Goal: Task Accomplishment & Management: Use online tool/utility

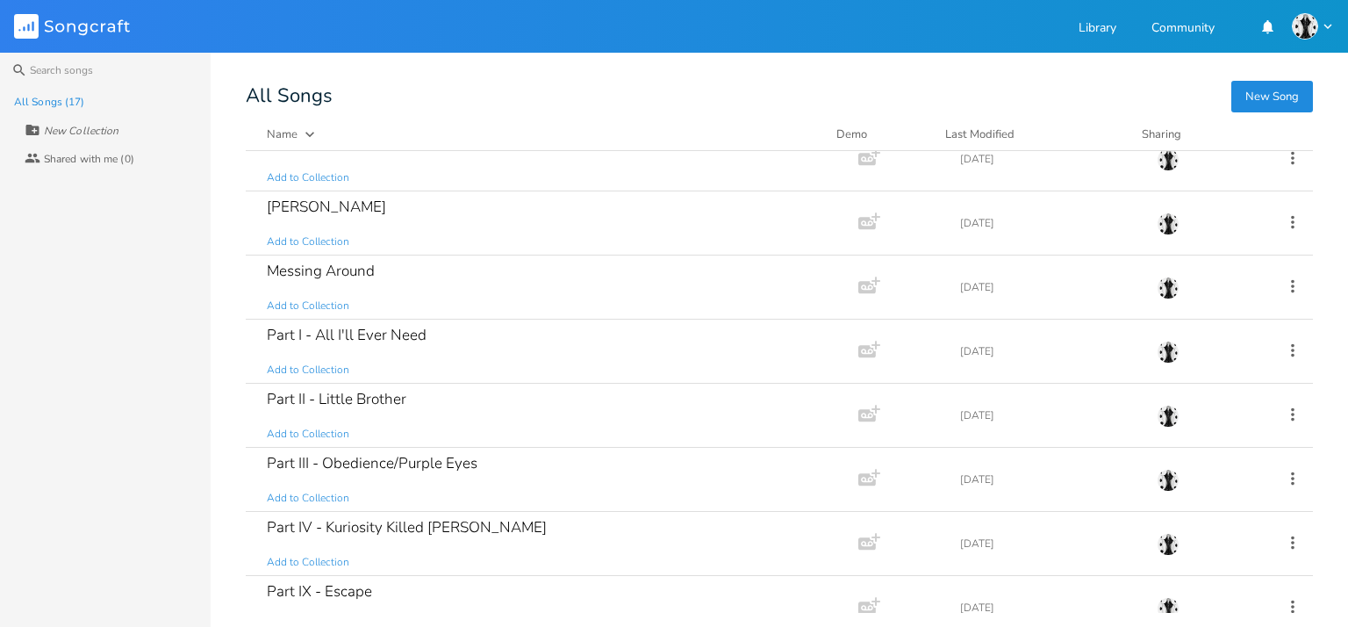
scroll to position [176, 0]
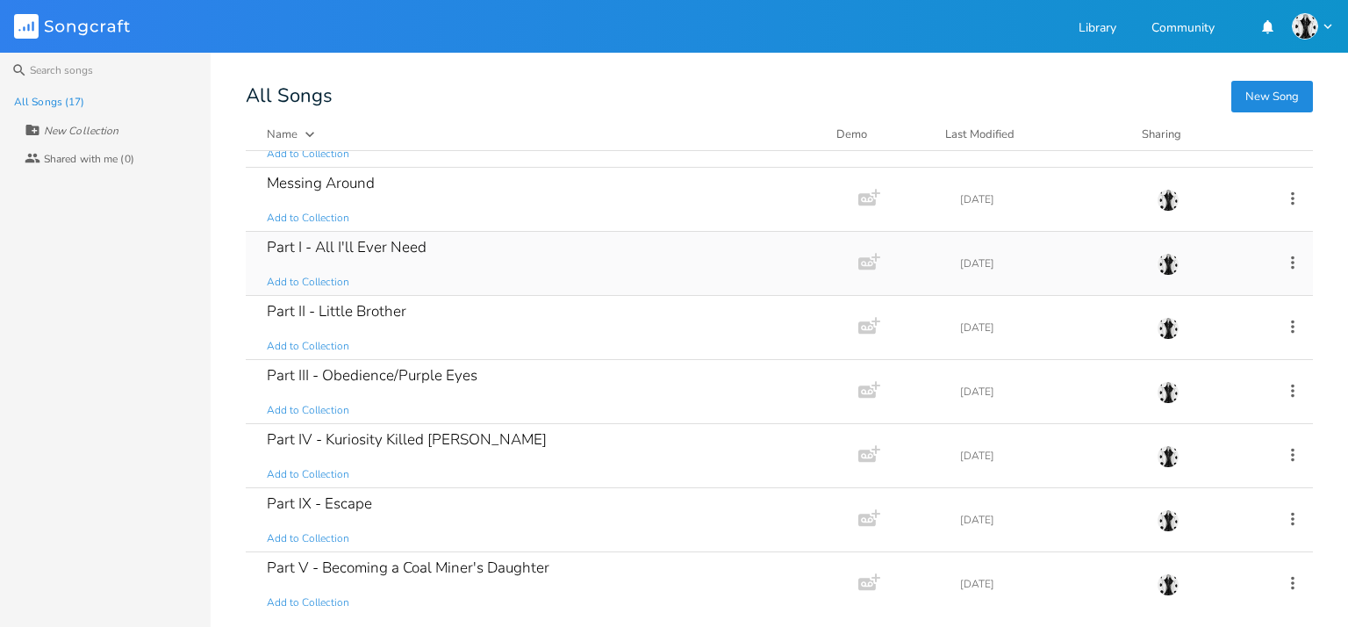
click at [400, 254] on div "Part I - All I'll Ever Need" at bounding box center [347, 247] width 160 height 15
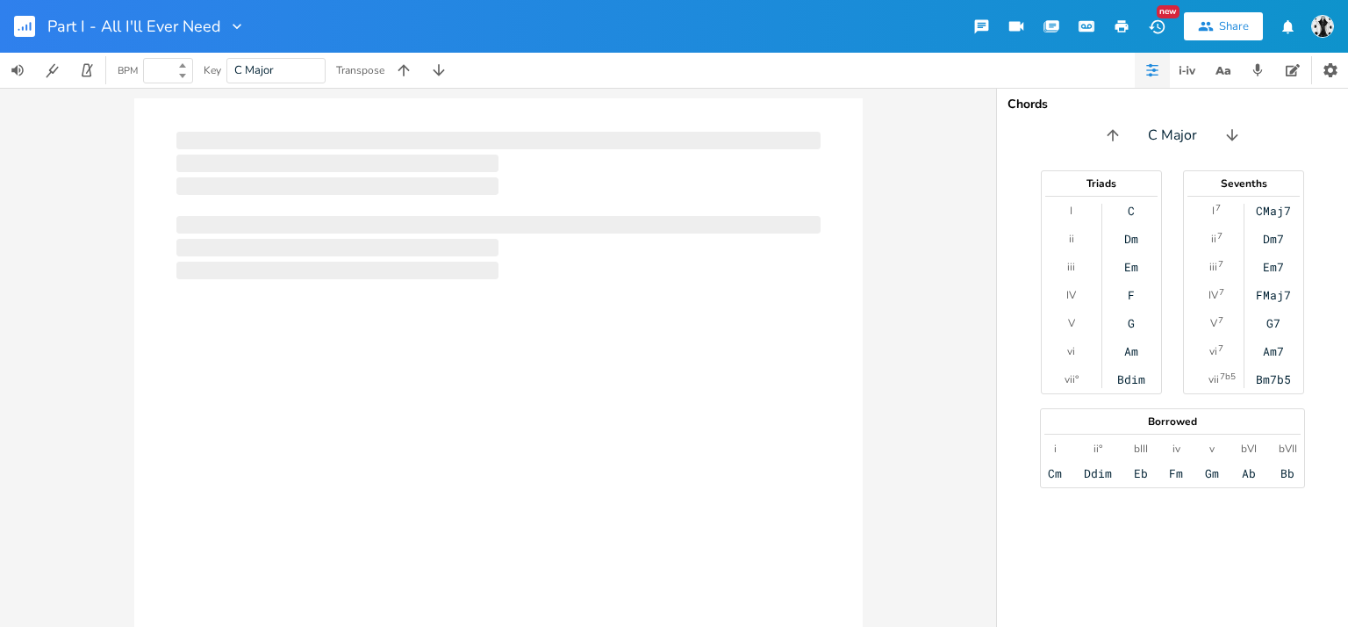
type input "50"
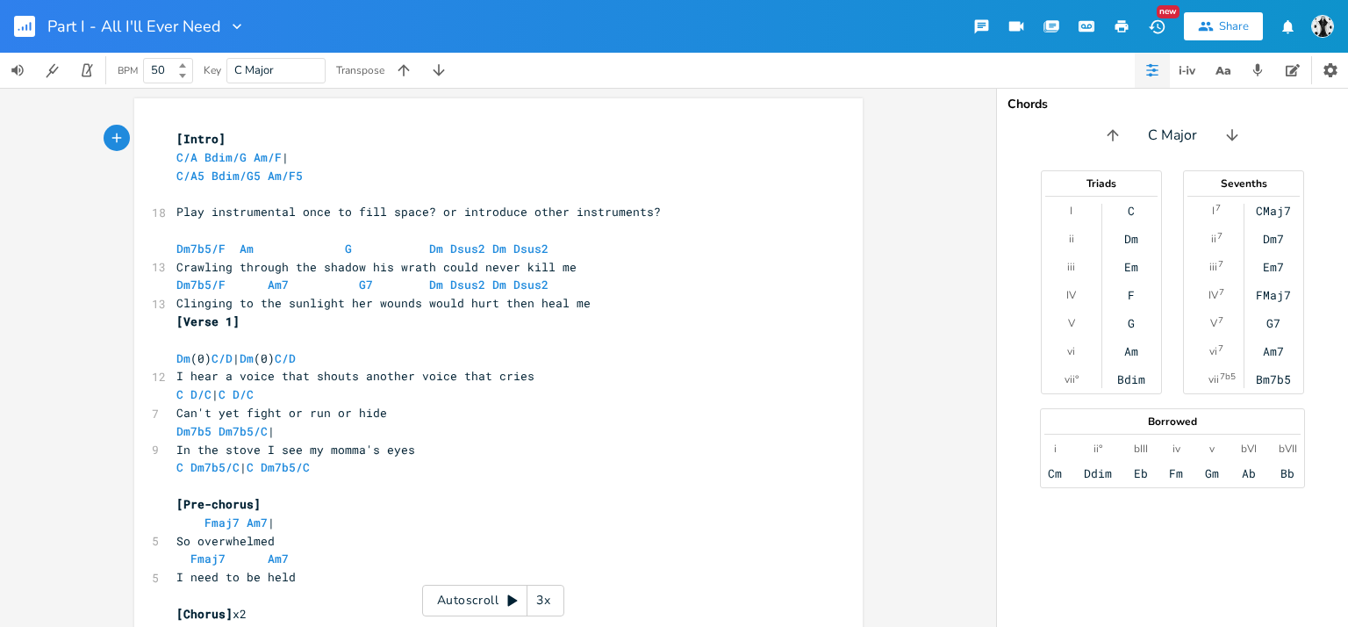
click at [1112, 26] on button "button" at bounding box center [1121, 27] width 35 height 32
click at [1114, 24] on icon "button" at bounding box center [1122, 26] width 16 height 16
click at [501, 210] on span "Play instrumental once to fill space? or introduce other instruments?" at bounding box center [418, 212] width 485 height 16
type textarea "Play instrumental once to fill space? or introduce other instruments?"
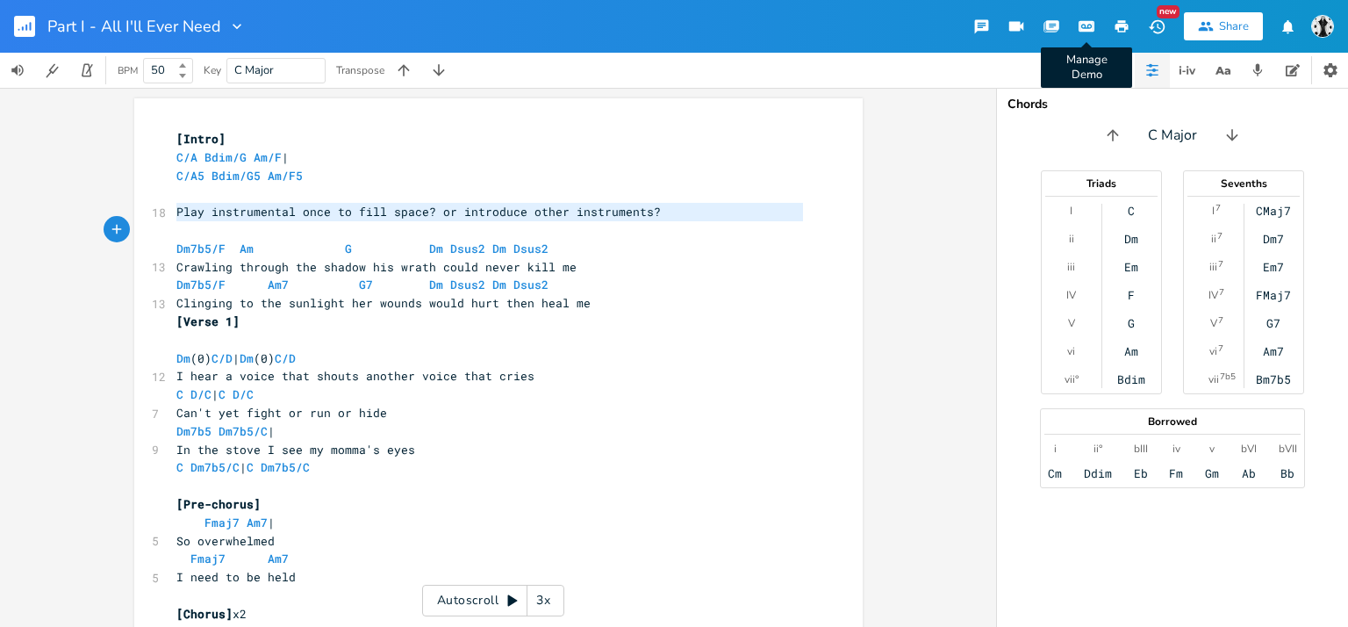
click at [501, 210] on span "Play instrumental once to fill space? or introduce other instruments?" at bounding box center [418, 212] width 485 height 16
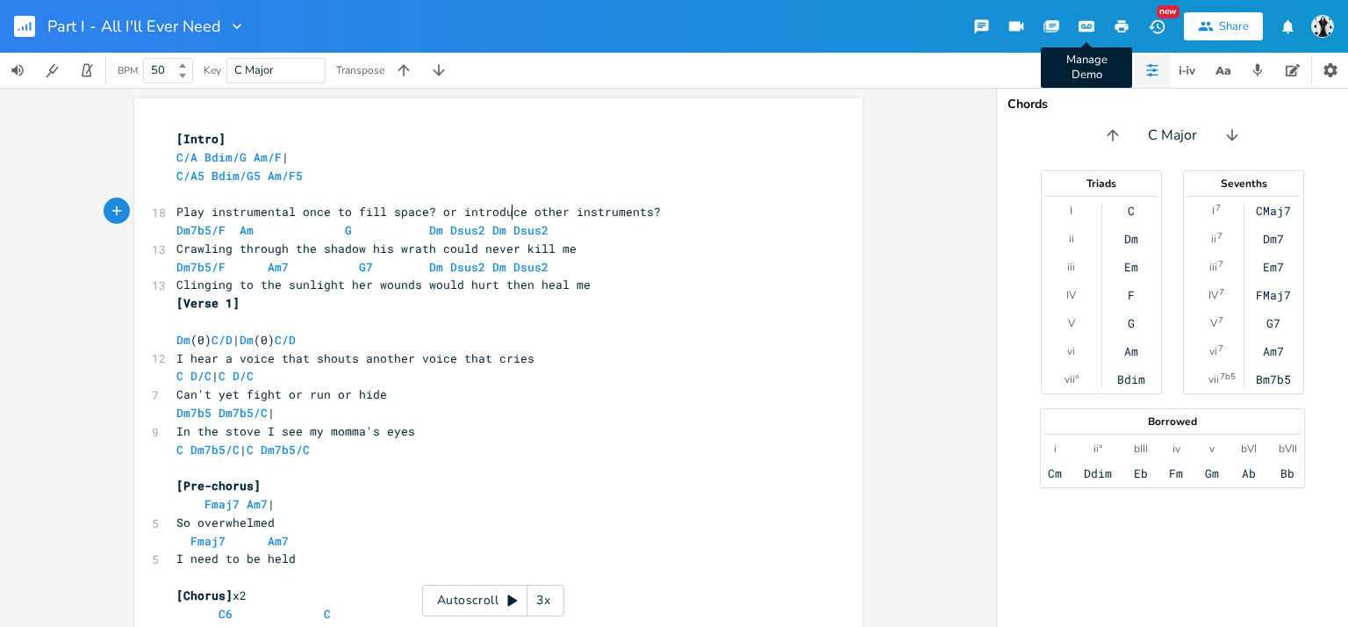
click at [501, 210] on span "Play instrumental once to fill space? or introduce other instruments?" at bounding box center [418, 212] width 485 height 16
type textarea "Play instrumental once to fill space? or introduce other instruments?"
click at [501, 210] on span "Play instrumental once to fill space? or introduce other instruments?" at bounding box center [418, 212] width 485 height 16
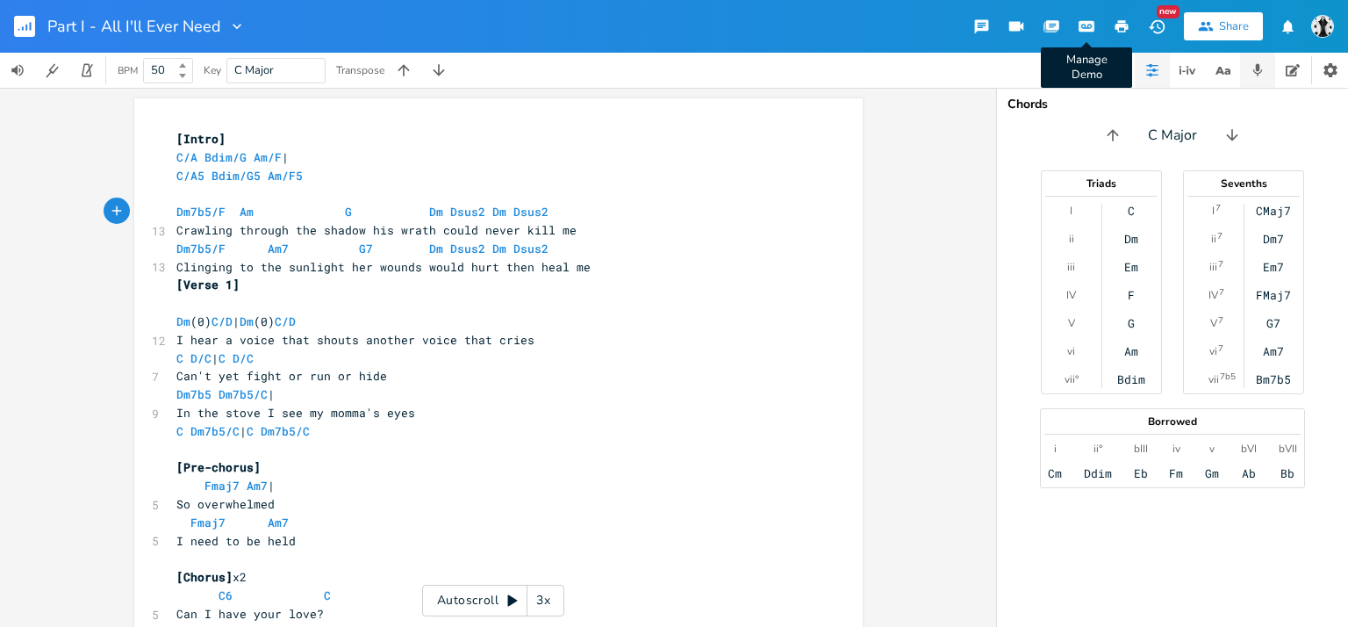
click at [1257, 73] on icon "button" at bounding box center [1259, 70] width 10 height 12
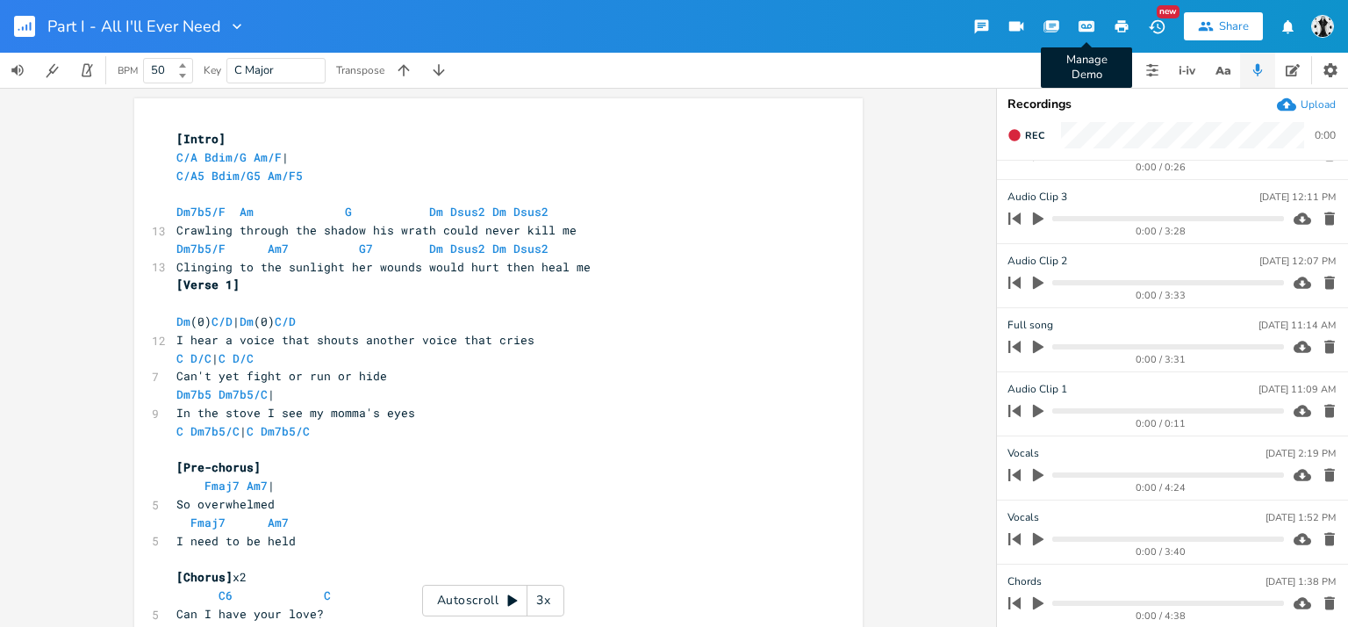
click at [1037, 600] on button "button" at bounding box center [1038, 603] width 23 height 28
click at [1033, 597] on icon "button" at bounding box center [1038, 602] width 11 height 11
click at [1031, 526] on button "button" at bounding box center [1038, 539] width 23 height 28
click at [1032, 532] on icon "button" at bounding box center [1039, 539] width 14 height 14
click at [1033, 475] on icon "button" at bounding box center [1038, 475] width 11 height 13
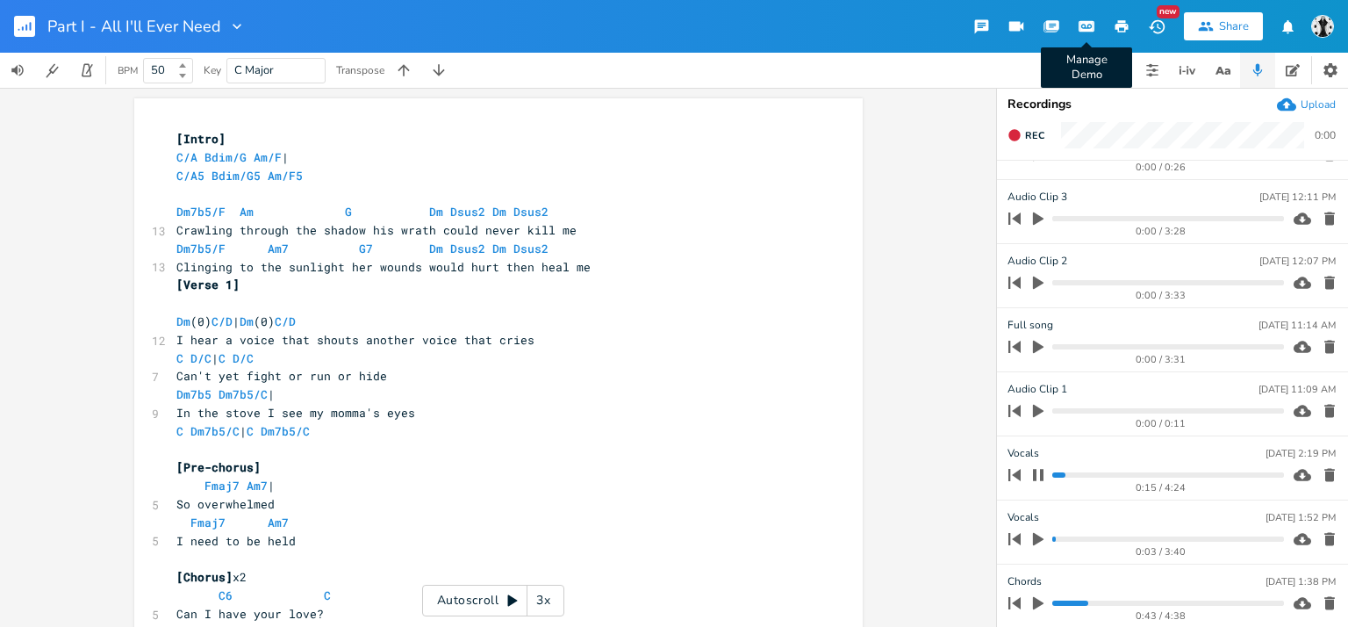
click at [1032, 478] on icon "button" at bounding box center [1039, 475] width 14 height 14
click at [1031, 403] on icon "button" at bounding box center [1039, 411] width 16 height 16
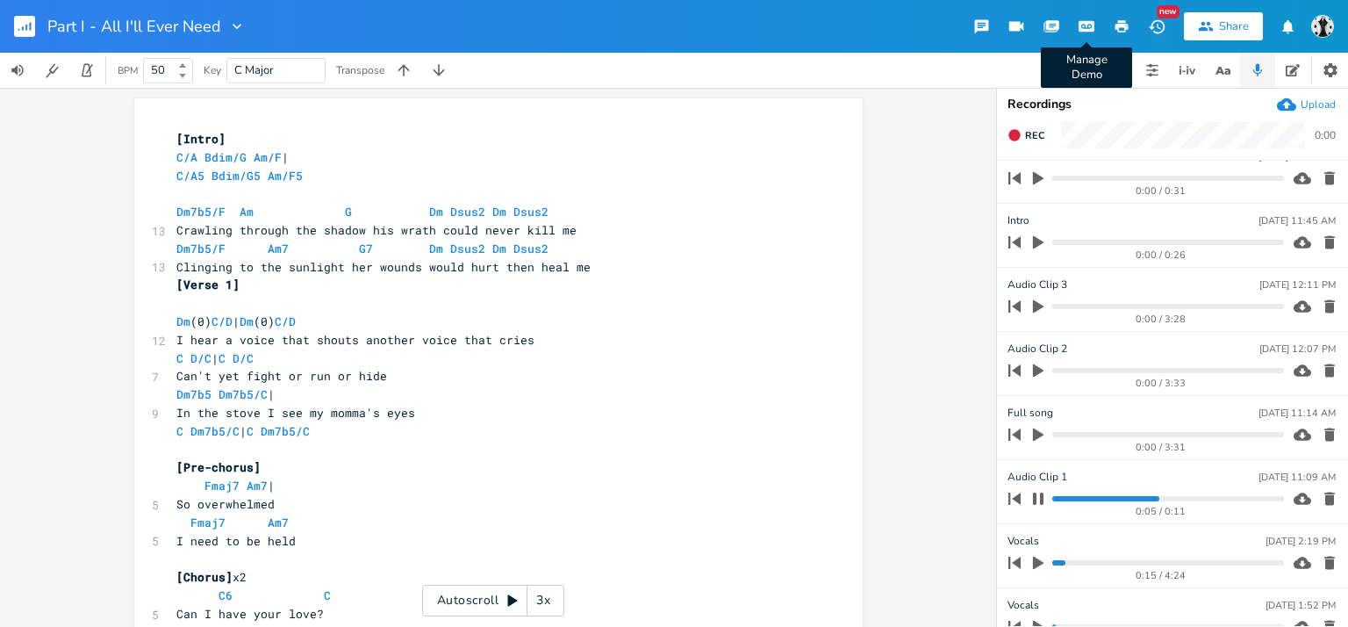
click at [1033, 493] on icon "button" at bounding box center [1038, 497] width 11 height 11
click at [1027, 443] on button "button" at bounding box center [1038, 435] width 23 height 28
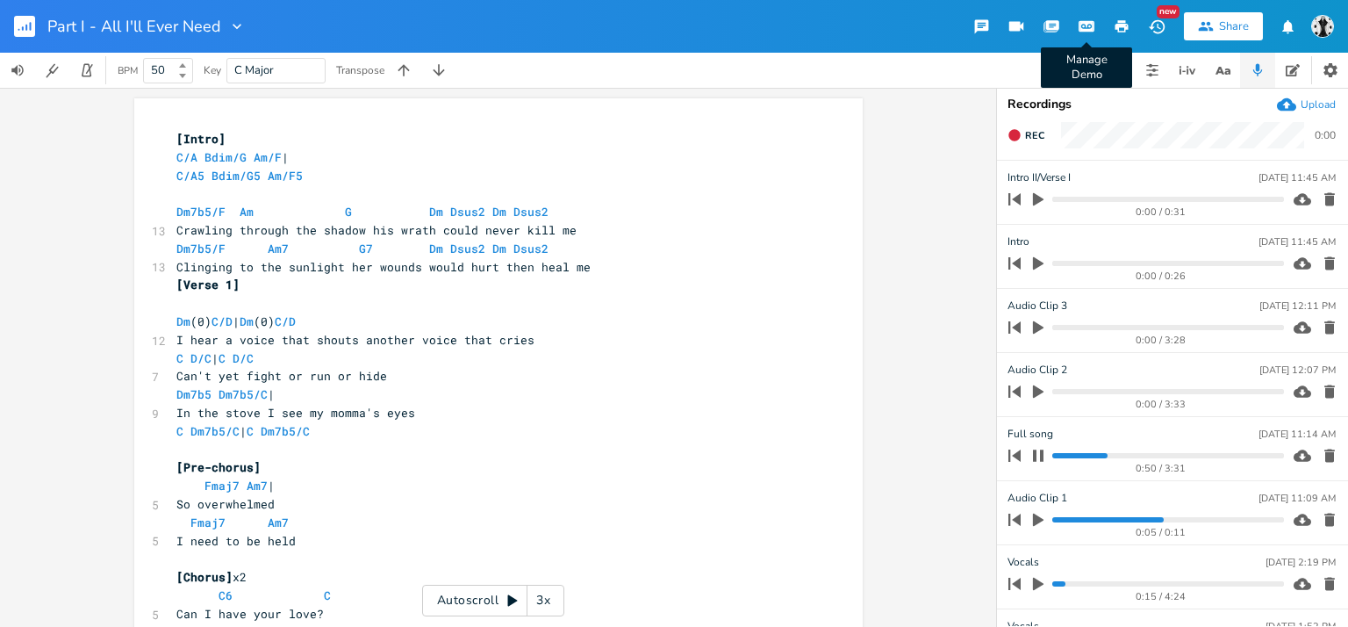
click at [1032, 460] on icon "button" at bounding box center [1039, 456] width 14 height 14
click at [1039, 399] on div "0:00 / 3:33" at bounding box center [1162, 404] width 246 height 10
click at [1031, 385] on icon "button" at bounding box center [1039, 392] width 16 height 16
click at [1053, 390] on progress at bounding box center [1168, 391] width 231 height 5
click at [1033, 392] on icon "button" at bounding box center [1039, 392] width 14 height 14
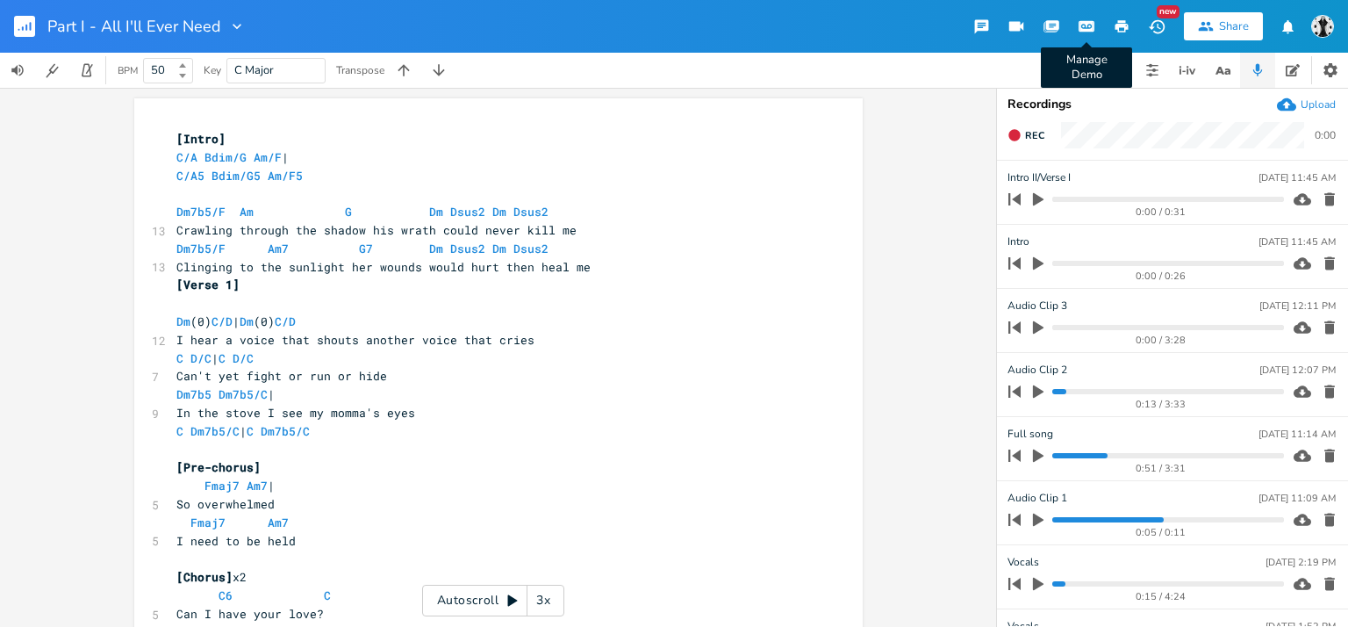
click at [1039, 336] on div "0:00 / 3:28" at bounding box center [1162, 340] width 246 height 10
click at [1031, 330] on icon "button" at bounding box center [1039, 328] width 16 height 16
click at [1062, 325] on progress at bounding box center [1168, 327] width 231 height 5
click at [1033, 329] on icon "button" at bounding box center [1039, 327] width 14 height 14
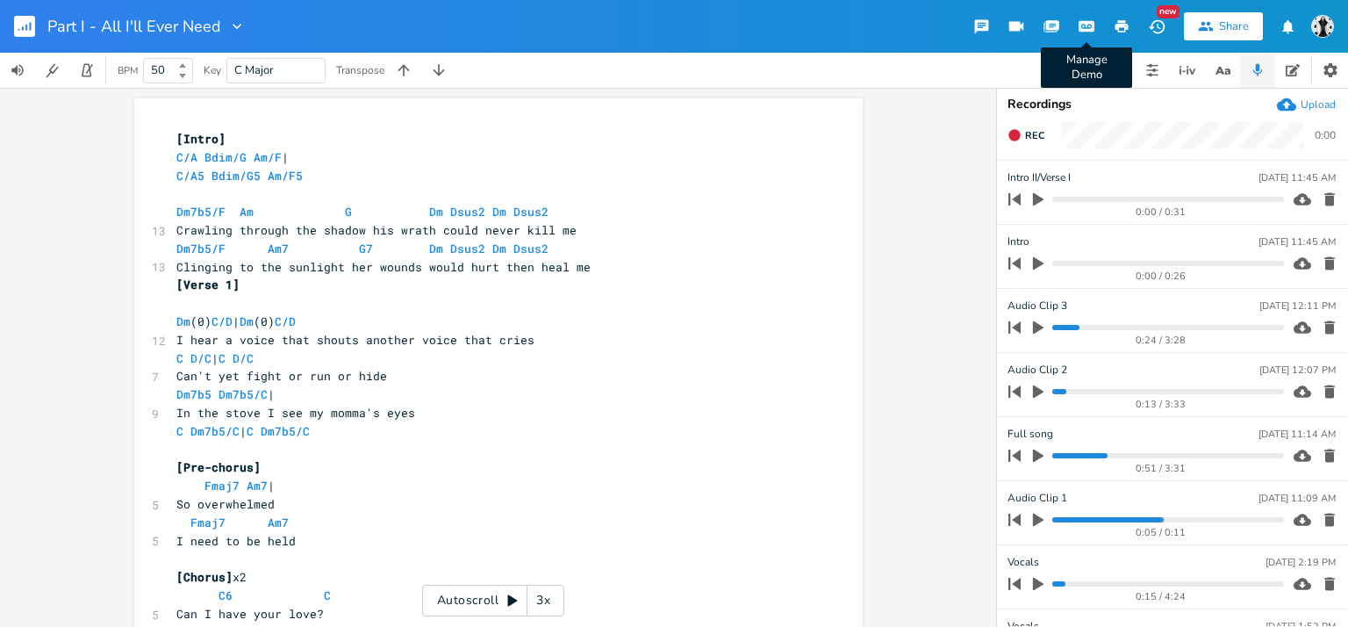
click at [1031, 266] on icon "button" at bounding box center [1039, 263] width 16 height 16
click at [1095, 261] on progress at bounding box center [1168, 263] width 231 height 5
click at [1027, 273] on button "button" at bounding box center [1038, 263] width 23 height 28
click at [1033, 203] on icon "button" at bounding box center [1039, 199] width 16 height 16
click at [1032, 205] on icon "button" at bounding box center [1039, 199] width 14 height 14
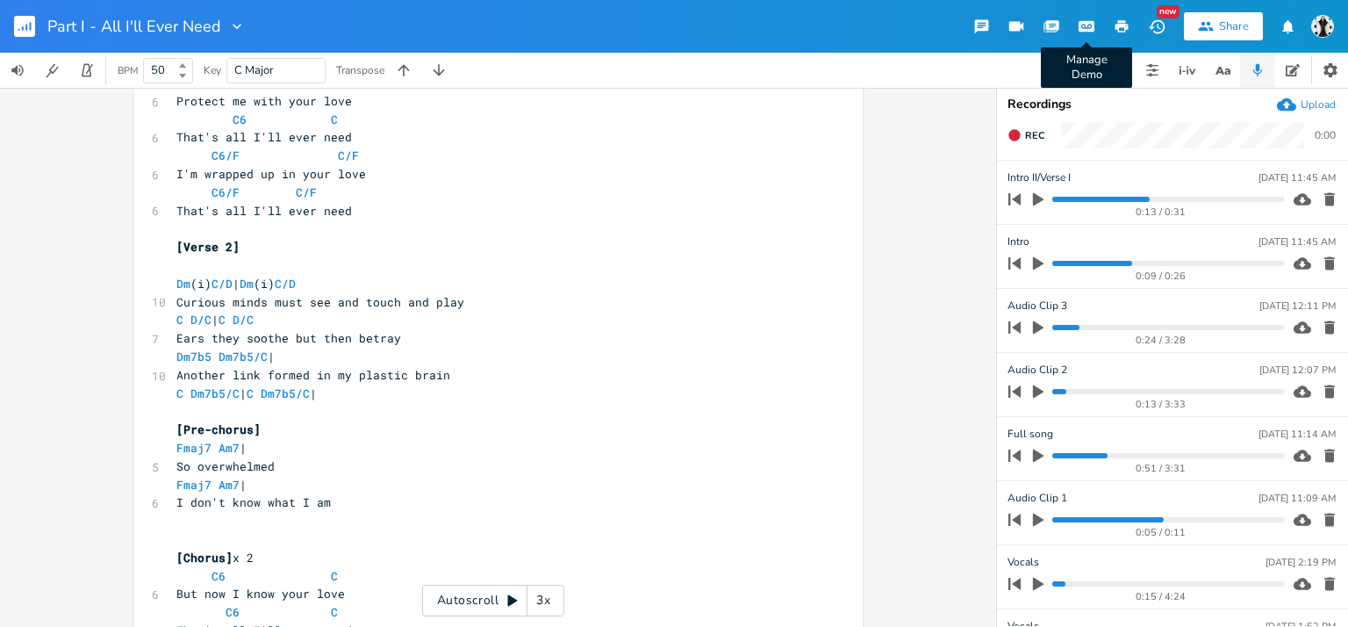
scroll to position [702, 0]
